Goal: Task Accomplishment & Management: Manage account settings

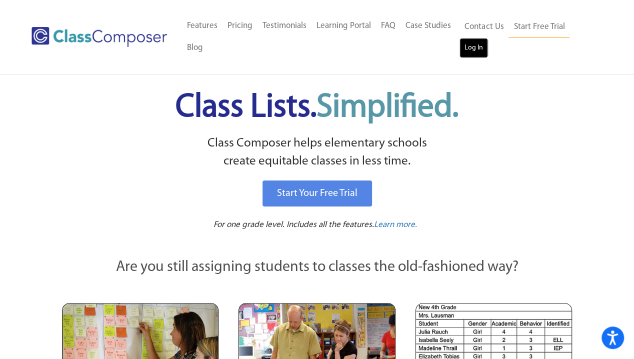
click at [466, 49] on link "Log In" at bounding box center [473, 48] width 28 height 20
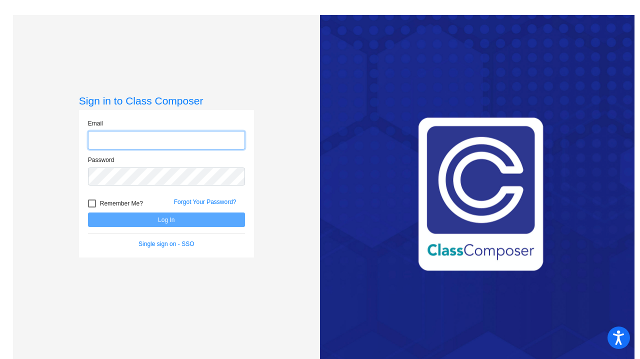
type input "[EMAIL_ADDRESS][DOMAIN_NAME]"
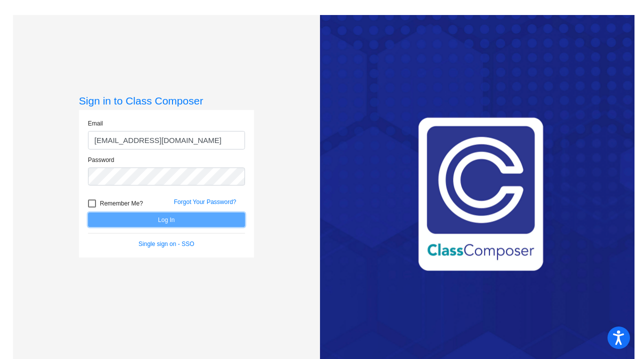
click at [165, 219] on button "Log In" at bounding box center [166, 219] width 157 height 14
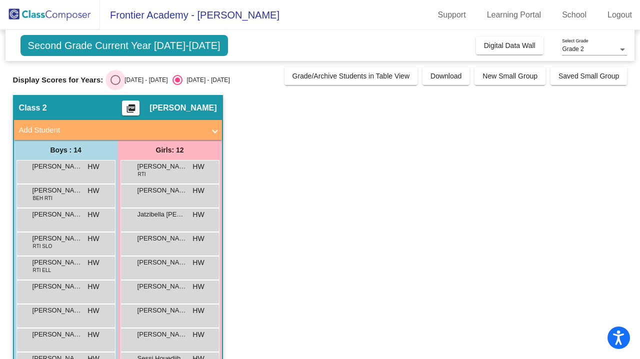
click at [112, 81] on div "Select an option" at bounding box center [115, 80] width 10 height 10
click at [115, 85] on input "[DATE] - [DATE]" at bounding box center [115, 85] width 0 height 0
radio input "true"
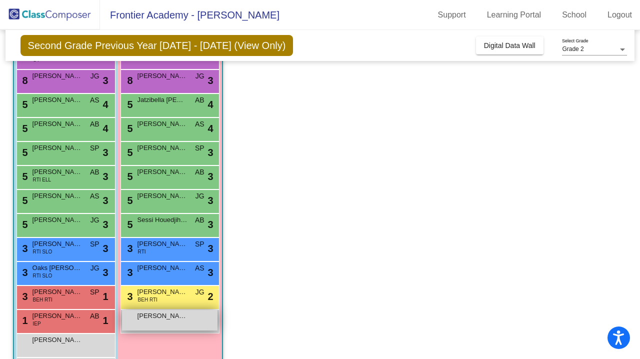
scroll to position [115, 0]
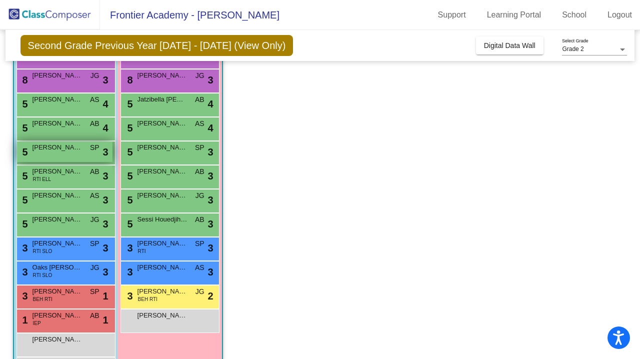
click at [76, 148] on span "[PERSON_NAME]" at bounding box center [57, 147] width 50 height 10
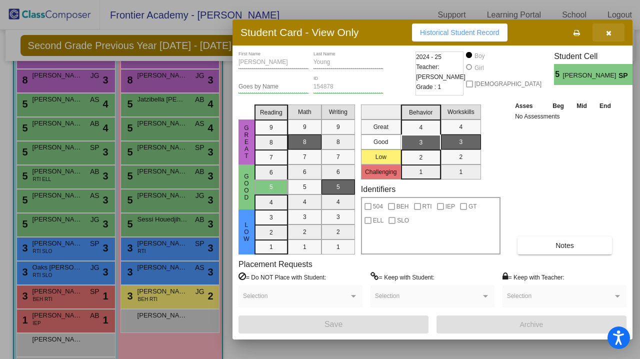
click at [611, 32] on icon "button" at bounding box center [608, 32] width 5 height 7
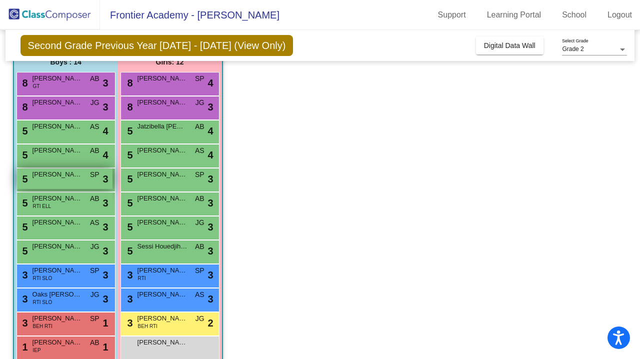
scroll to position [88, 0]
